Goal: Information Seeking & Learning: Learn about a topic

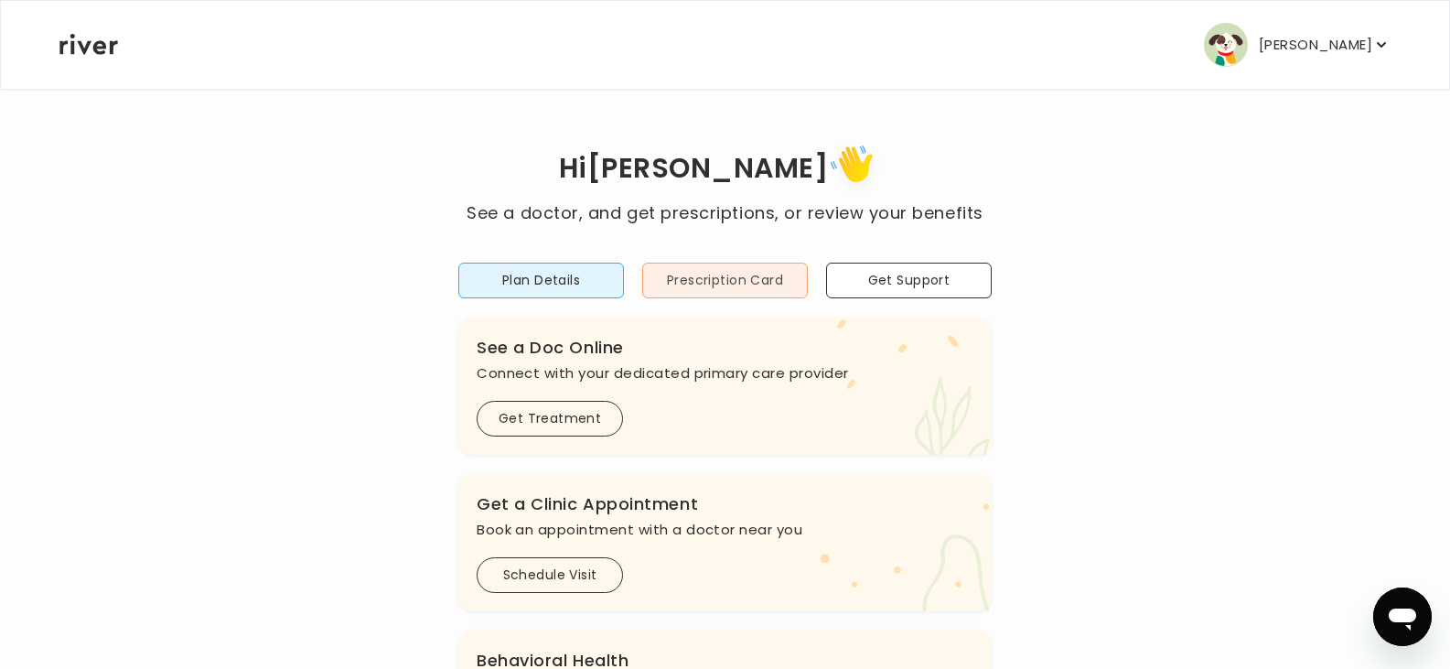
click at [736, 286] on button "Prescription Card" at bounding box center [725, 281] width 166 height 36
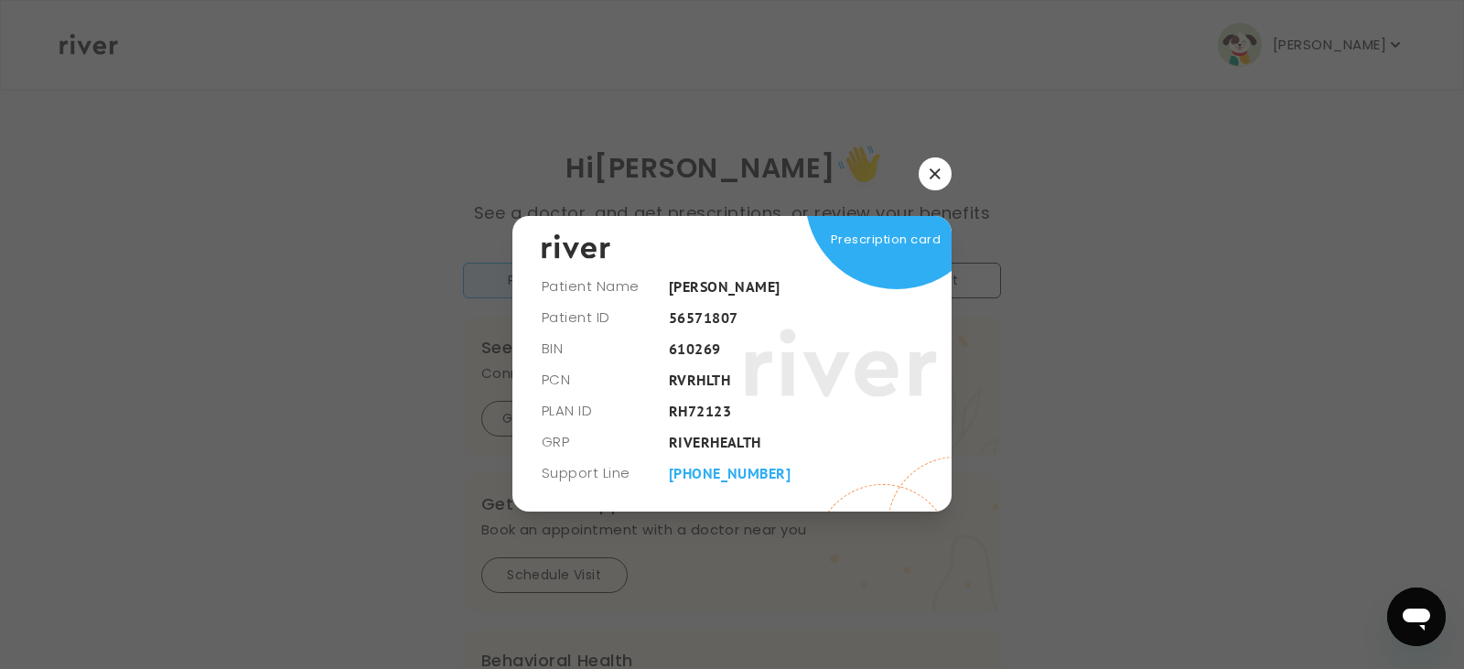
click at [939, 176] on icon "button" at bounding box center [934, 173] width 11 height 11
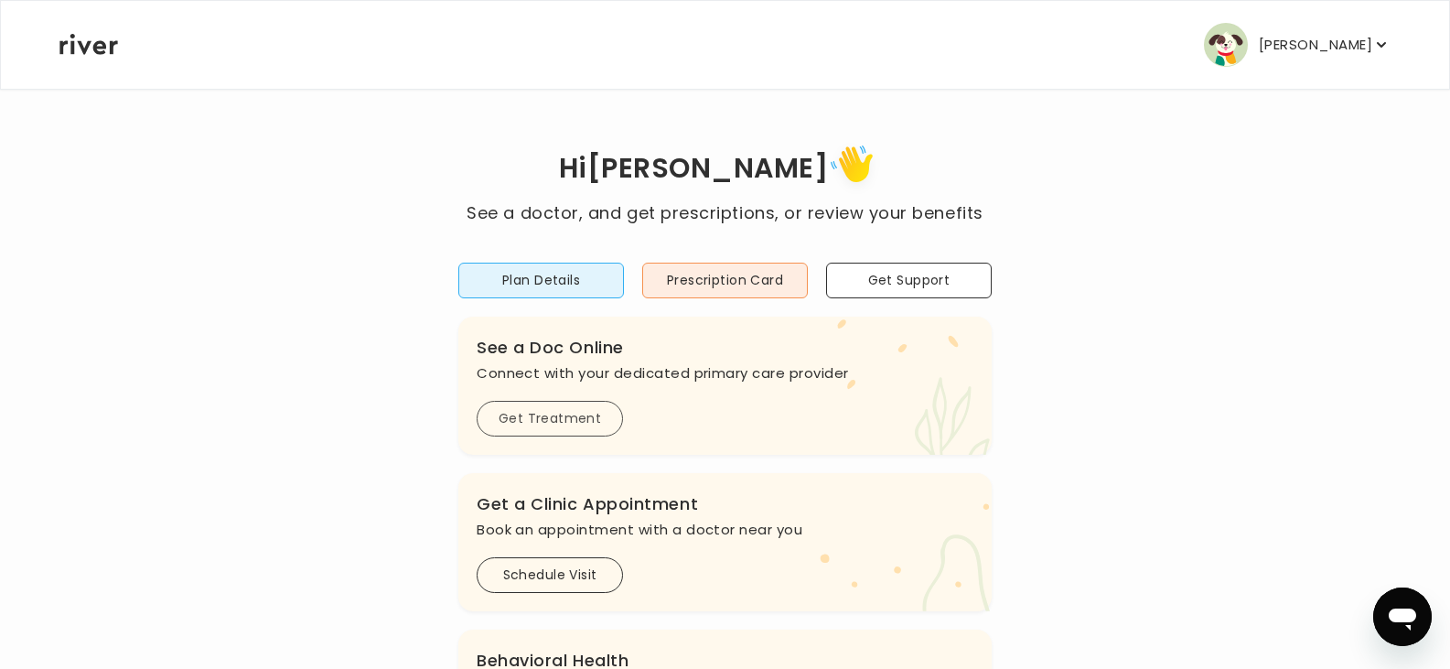
click at [567, 423] on button "Get Treatment" at bounding box center [550, 419] width 146 height 36
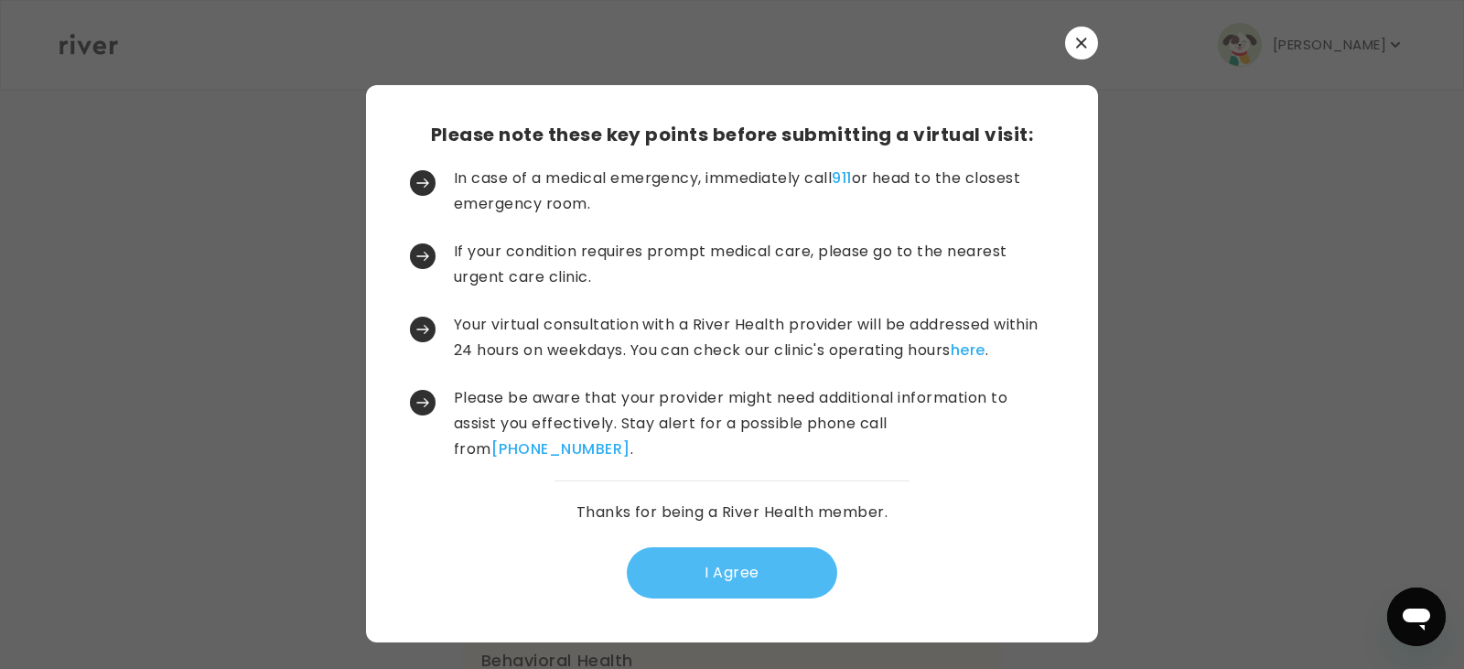
click at [716, 566] on button "I Agree" at bounding box center [732, 572] width 210 height 51
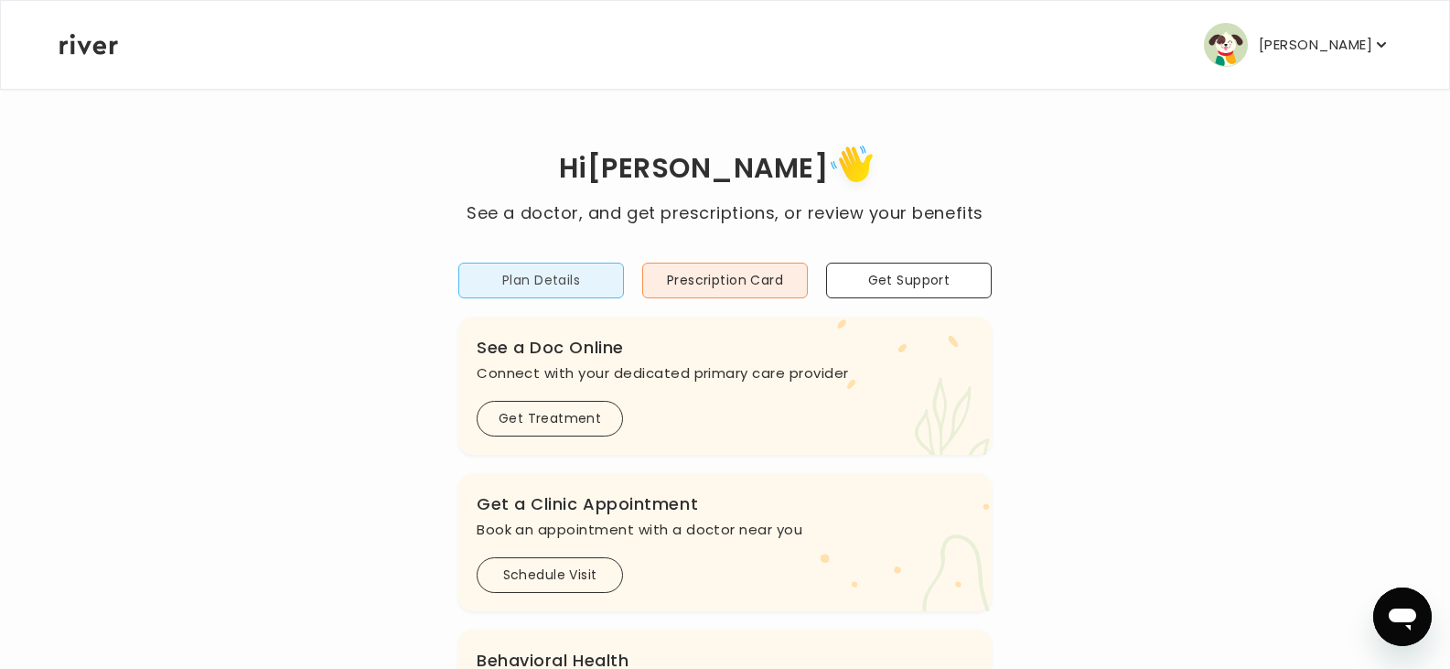
click at [525, 283] on button "Plan Details" at bounding box center [541, 281] width 166 height 36
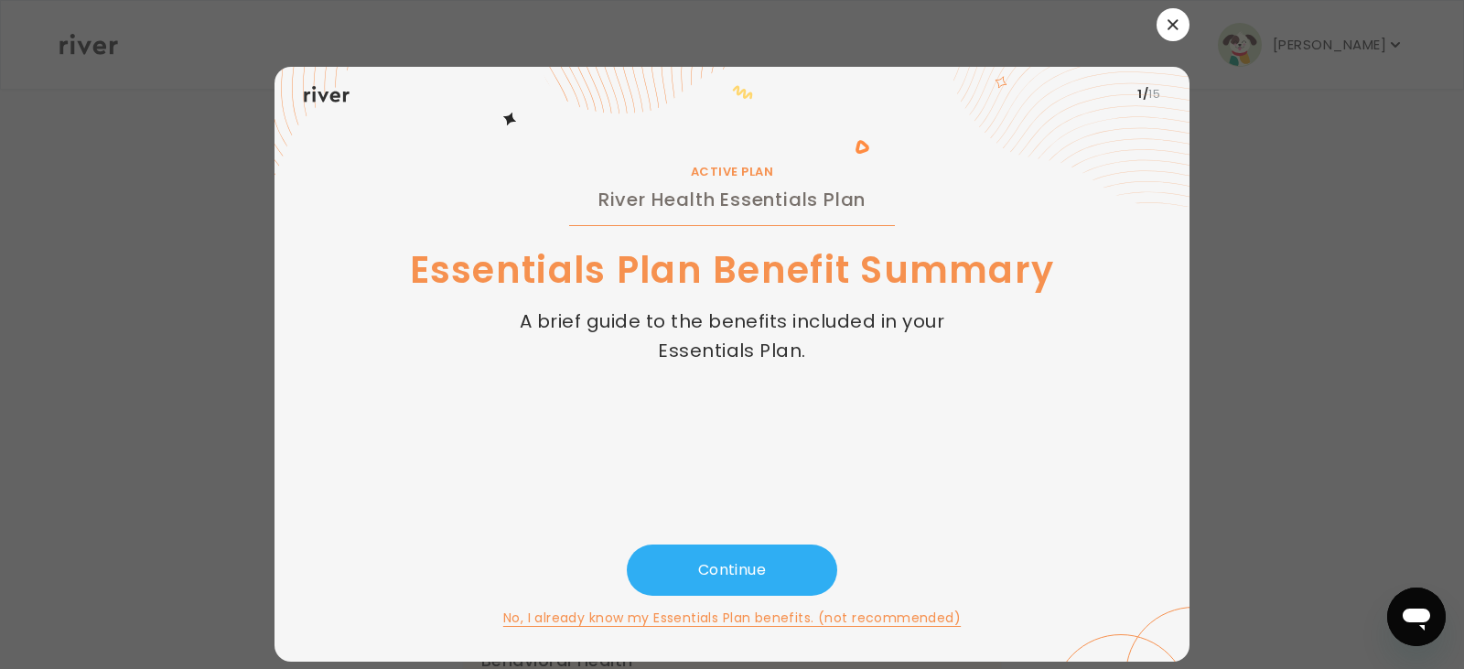
click at [1166, 24] on button "button" at bounding box center [1172, 24] width 33 height 33
